Goal: Task Accomplishment & Management: Use online tool/utility

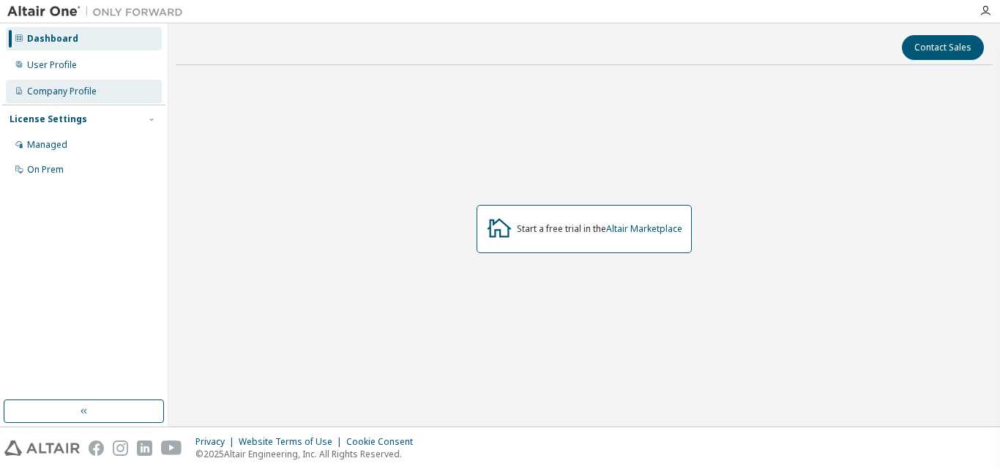
click at [67, 93] on div "Company Profile" at bounding box center [62, 92] width 70 height 12
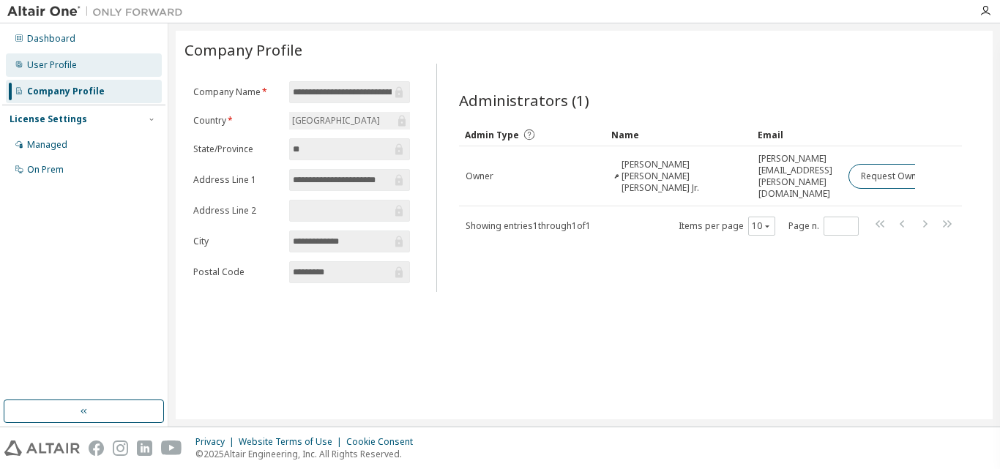
click at [70, 71] on div "User Profile" at bounding box center [84, 64] width 156 height 23
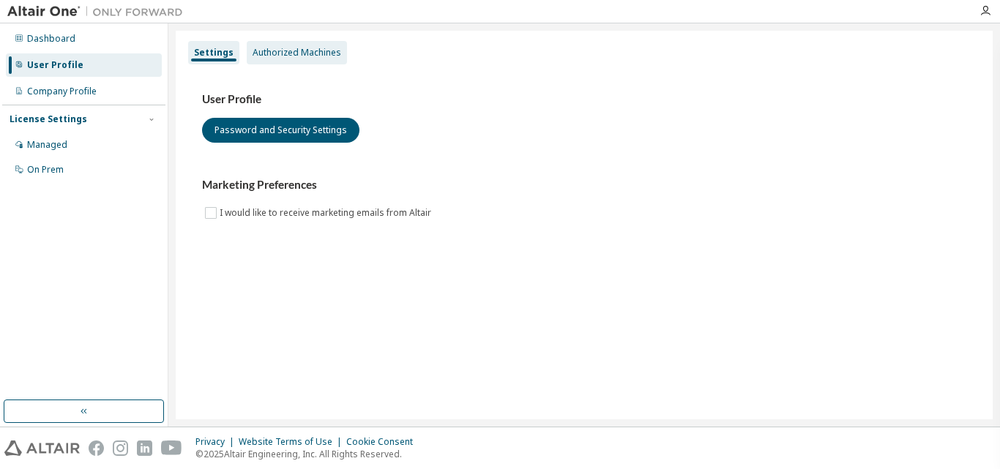
click at [285, 51] on div "Authorized Machines" at bounding box center [296, 53] width 89 height 12
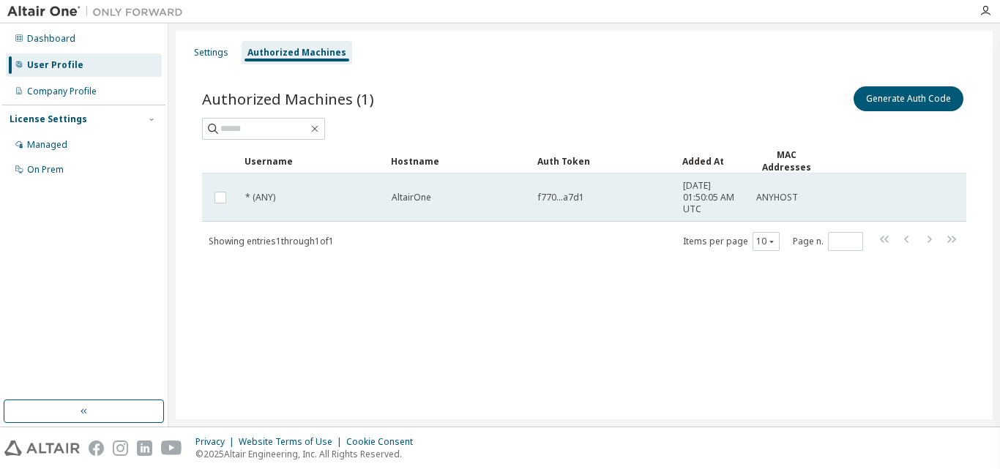
click at [344, 204] on td "* (ANY)" at bounding box center [312, 197] width 146 height 48
click at [416, 193] on span "AltairOne" at bounding box center [411, 198] width 40 height 12
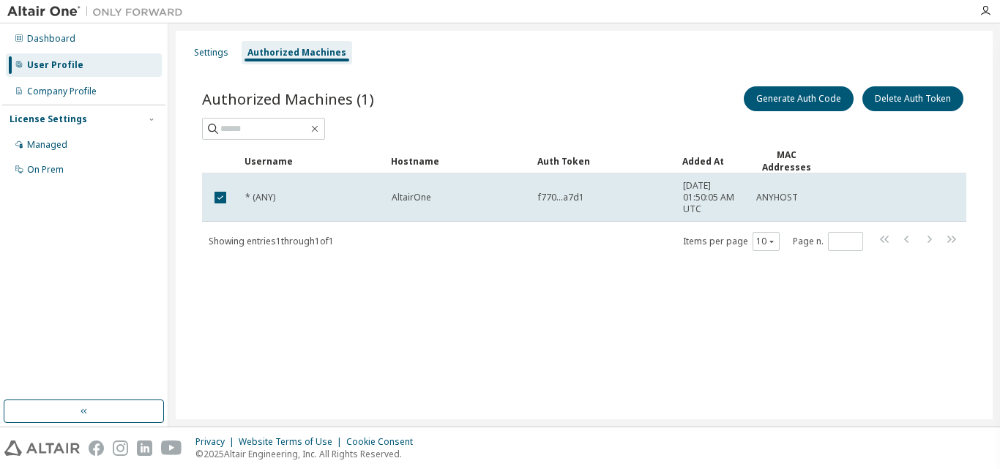
click at [416, 193] on span "AltairOne" at bounding box center [411, 198] width 40 height 12
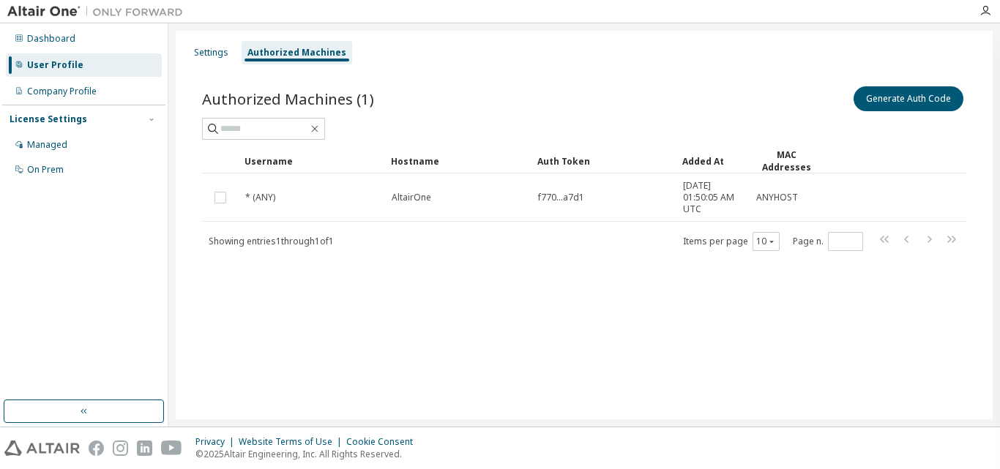
click at [416, 193] on span "AltairOne" at bounding box center [411, 198] width 40 height 12
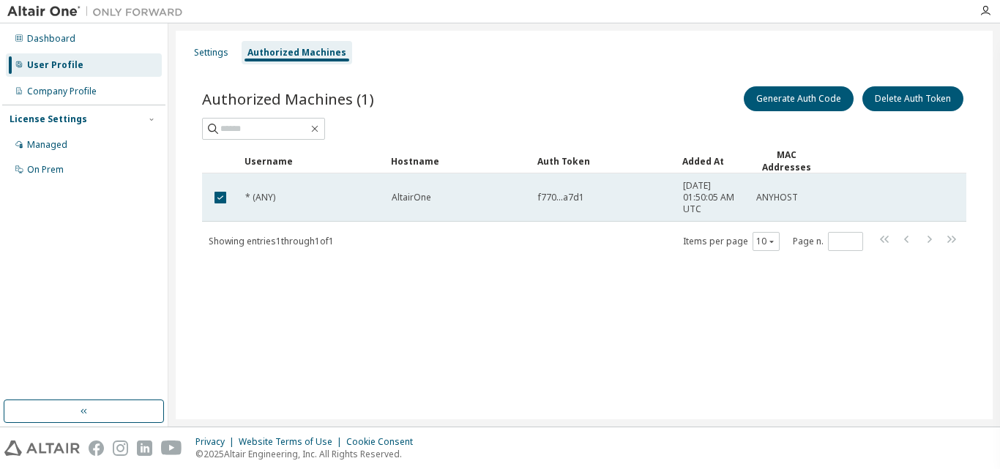
click at [266, 196] on span "* (ANY)" at bounding box center [260, 198] width 30 height 12
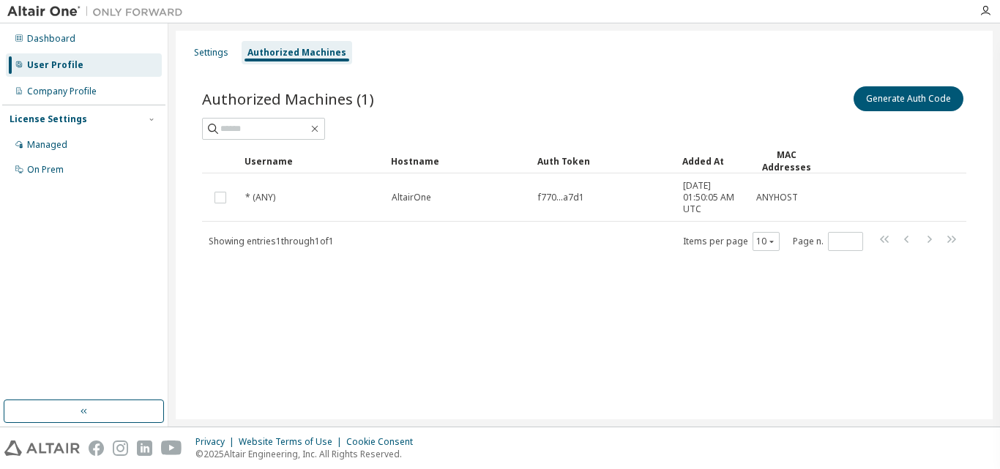
drag, startPoint x: 762, startPoint y: 224, endPoint x: 37, endPoint y: 203, distance: 724.7
click at [37, 203] on div "Dashboard User Profile Company Profile License Settings Managed On Prem" at bounding box center [83, 212] width 163 height 372
click at [46, 148] on div "Managed" at bounding box center [47, 145] width 40 height 12
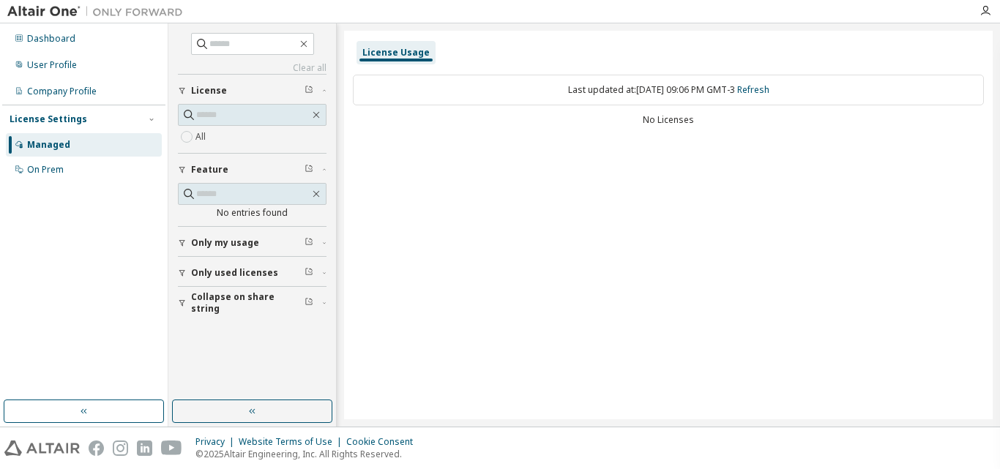
click at [57, 154] on div "Managed" at bounding box center [84, 144] width 156 height 23
click at [64, 163] on div "On Prem" at bounding box center [84, 169] width 156 height 23
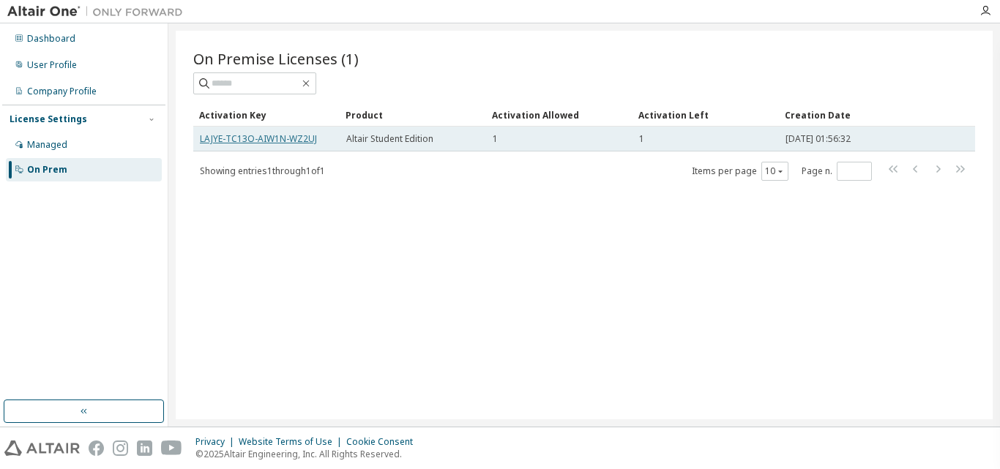
click at [266, 138] on link "LAJYE-TC13O-AIW1N-WZ2UJ" at bounding box center [258, 138] width 117 height 12
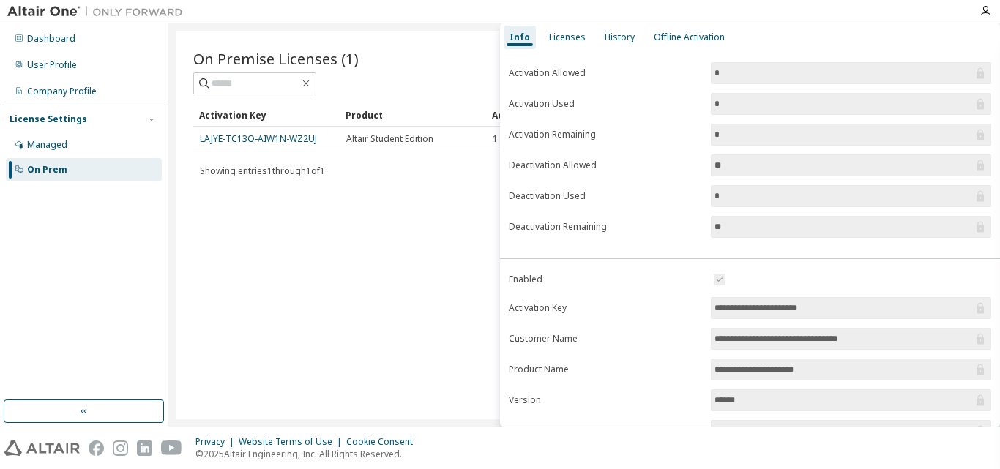
scroll to position [146, 0]
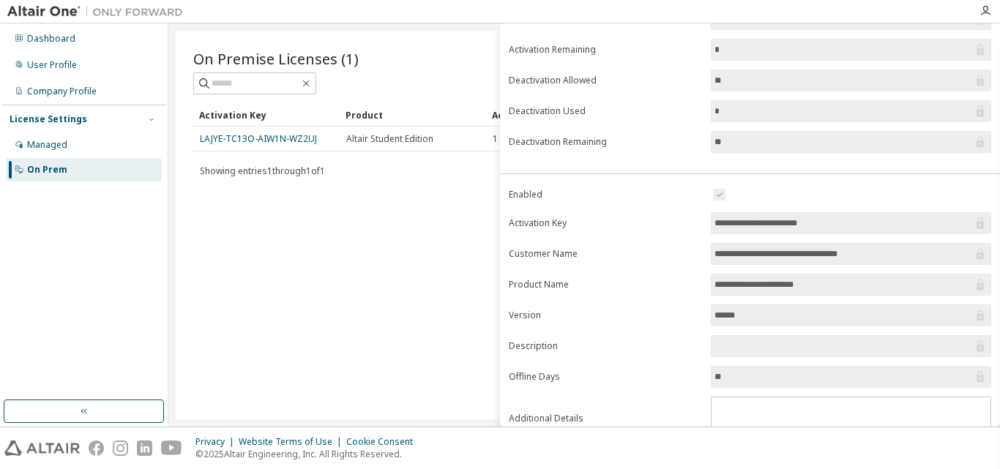
drag, startPoint x: 832, startPoint y: 224, endPoint x: 701, endPoint y: 221, distance: 131.0
click at [700, 222] on form "**********" at bounding box center [750, 313] width 482 height 255
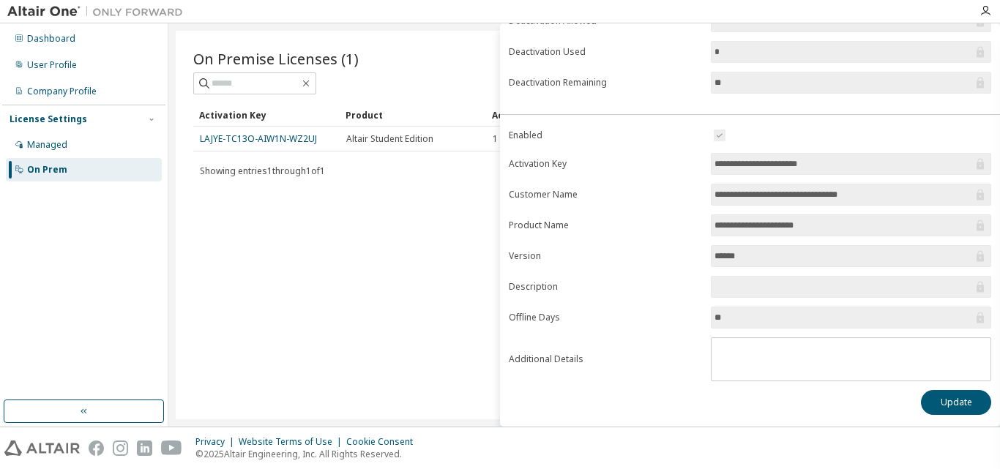
click at [427, 200] on div "On Premise Licenses (1) Clear Load Save Save As Field Operator Value Select fil…" at bounding box center [584, 225] width 817 height 389
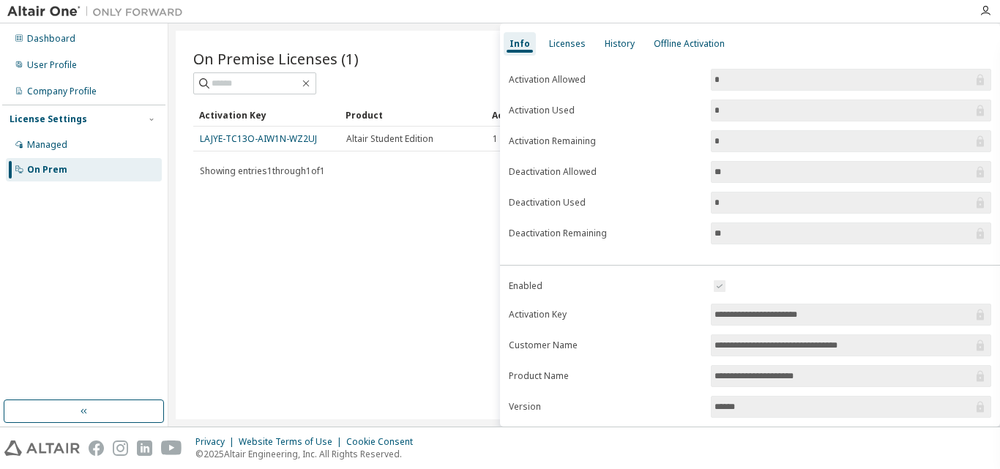
scroll to position [0, 0]
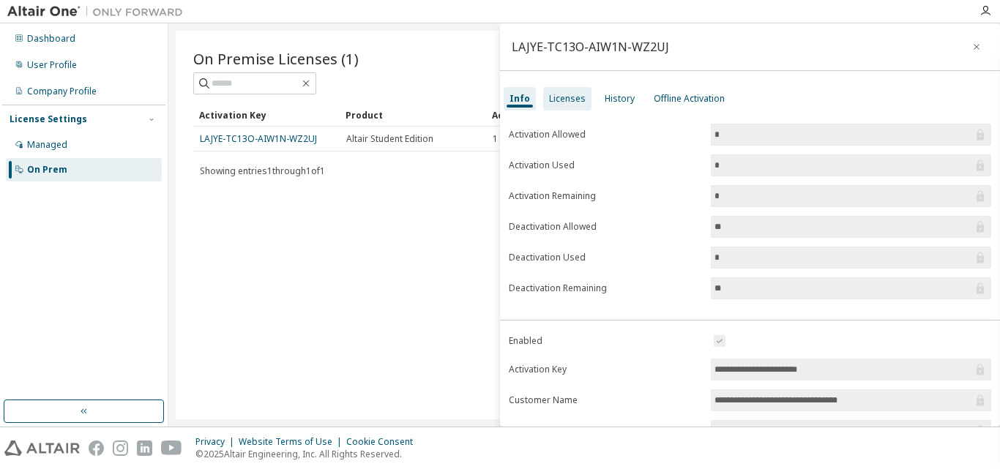
click at [560, 99] on div "Licenses" at bounding box center [567, 99] width 37 height 12
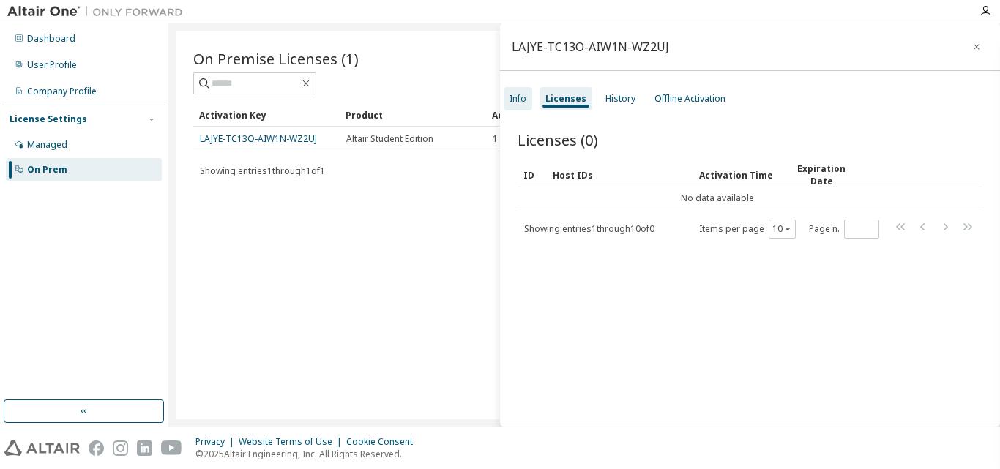
click at [511, 100] on div "Info" at bounding box center [517, 99] width 17 height 12
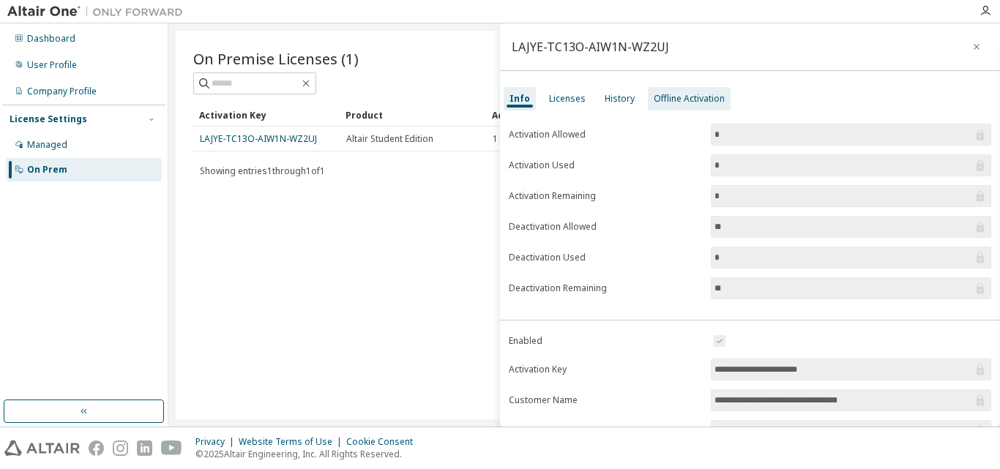
click at [691, 102] on div "Offline Activation" at bounding box center [688, 99] width 71 height 12
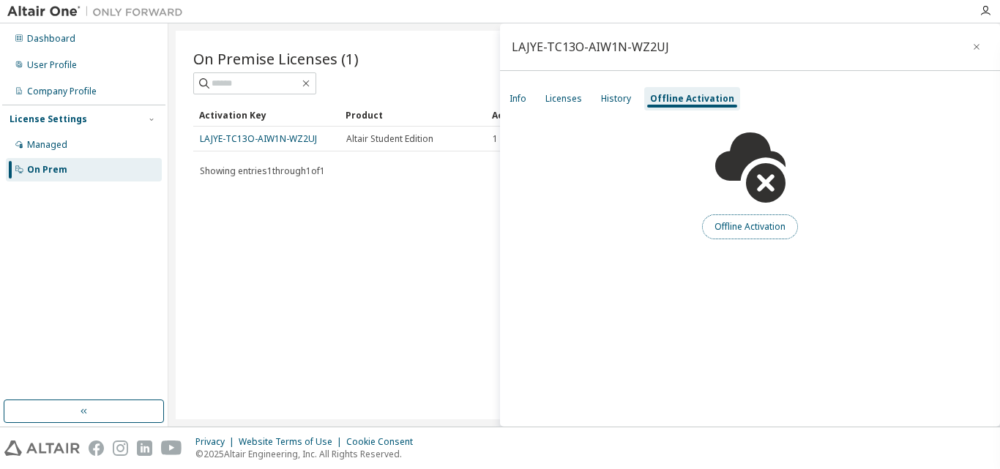
click at [737, 220] on button "Offline Activation" at bounding box center [750, 226] width 96 height 25
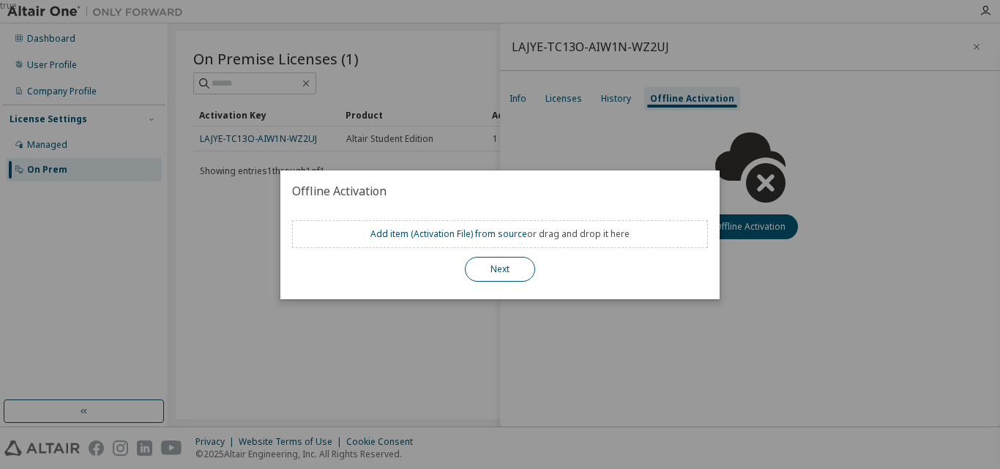
click at [514, 270] on button "Next" at bounding box center [500, 269] width 70 height 25
click at [412, 325] on div "true" at bounding box center [500, 234] width 1000 height 469
